Goal: Transaction & Acquisition: Purchase product/service

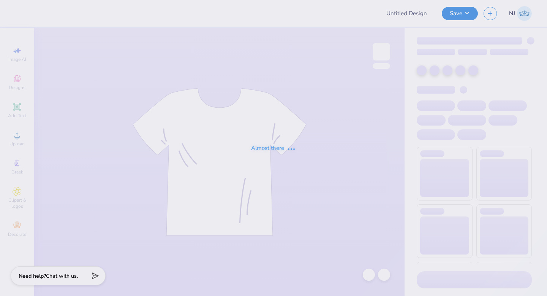
type input "BID DAY 2"
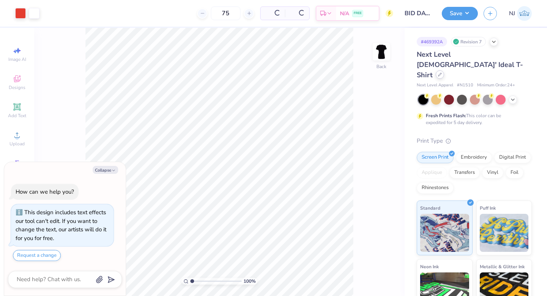
click at [442, 73] on icon at bounding box center [440, 74] width 3 height 3
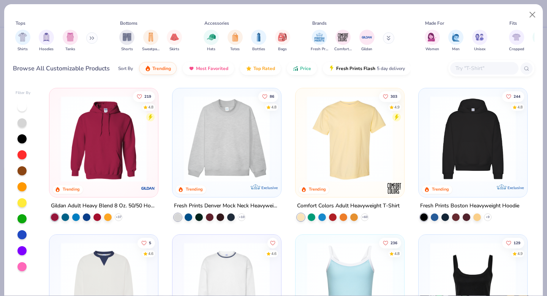
type textarea "x"
click at [477, 65] on input "text" at bounding box center [484, 68] width 59 height 9
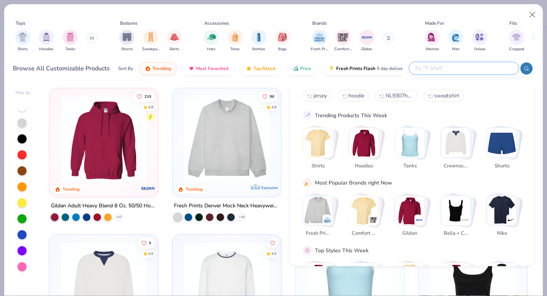
paste input "NL1540New"
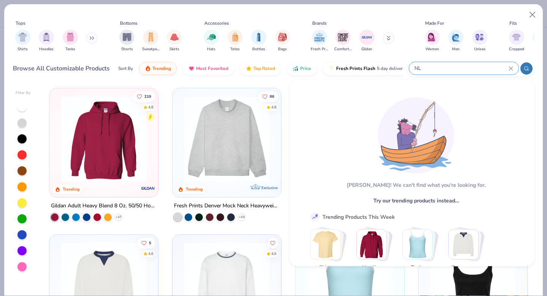
type input "N"
paste input "NL1540New"
type input "NL1540"
click at [531, 14] on button "Close" at bounding box center [533, 15] width 14 height 14
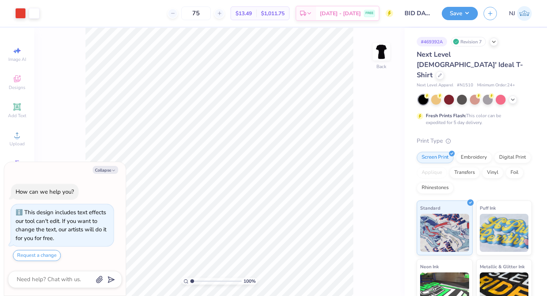
type textarea "x"
